Goal: Navigation & Orientation: Find specific page/section

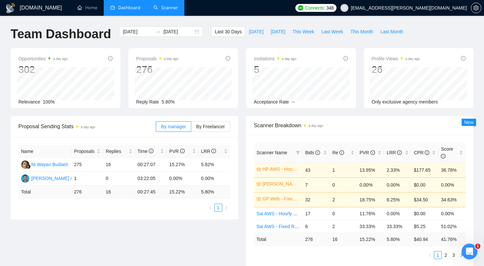
click at [168, 5] on link "Scanner" at bounding box center [166, 8] width 24 height 6
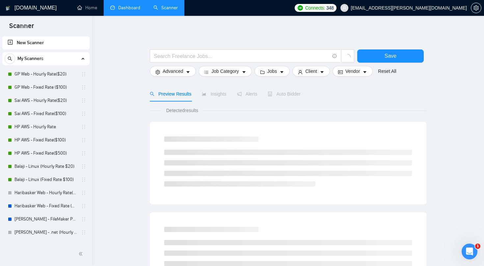
click at [133, 8] on link "Dashboard" at bounding box center [125, 8] width 30 height 6
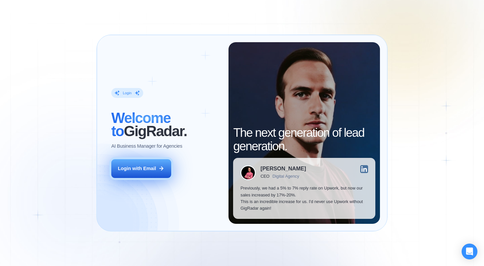
click at [151, 162] on button "Login with Email" at bounding box center [141, 168] width 60 height 19
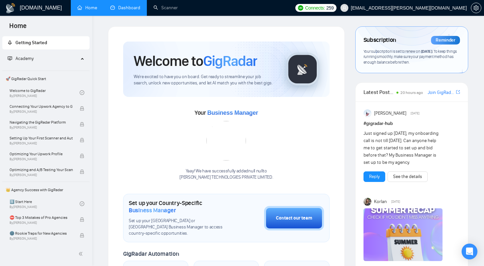
click at [130, 5] on link "Dashboard" at bounding box center [125, 8] width 30 height 6
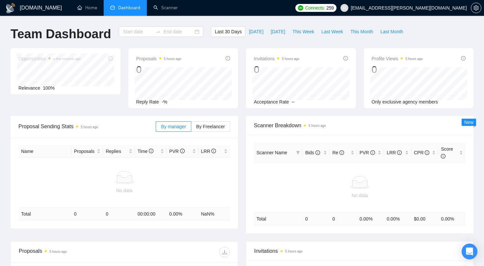
type input "2025-08-03"
type input "2025-09-02"
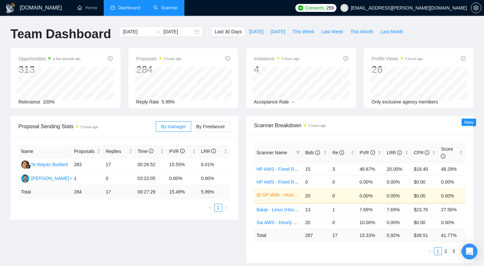
click at [170, 7] on link "Scanner" at bounding box center [166, 8] width 24 height 6
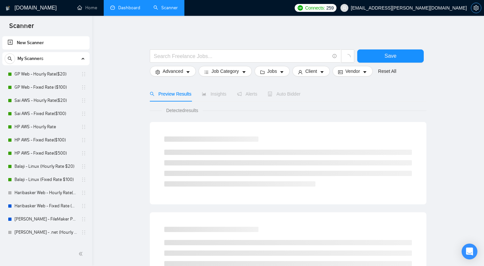
click at [477, 7] on icon "setting" at bounding box center [476, 7] width 5 height 5
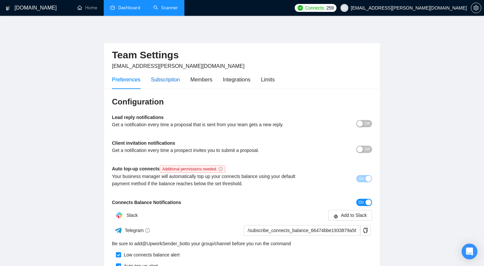
click at [177, 79] on div "Subscription" at bounding box center [165, 79] width 29 height 8
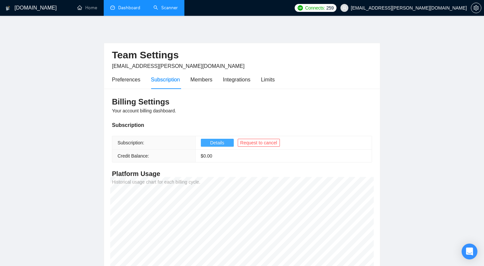
click at [215, 140] on span "Details" at bounding box center [217, 142] width 14 height 7
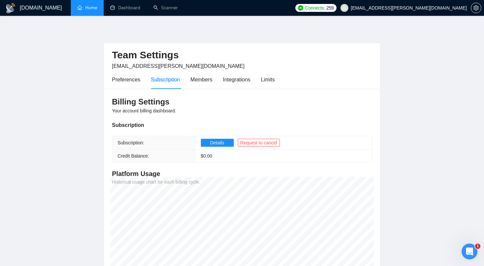
click at [91, 7] on link "Home" at bounding box center [87, 8] width 20 height 6
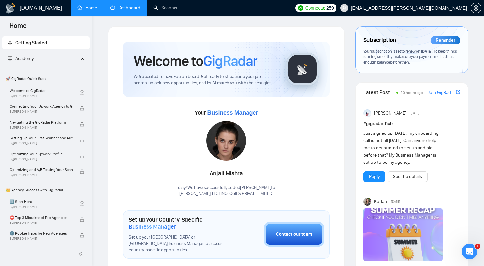
click at [131, 5] on link "Dashboard" at bounding box center [125, 8] width 30 height 6
